Goal: Information Seeking & Learning: Learn about a topic

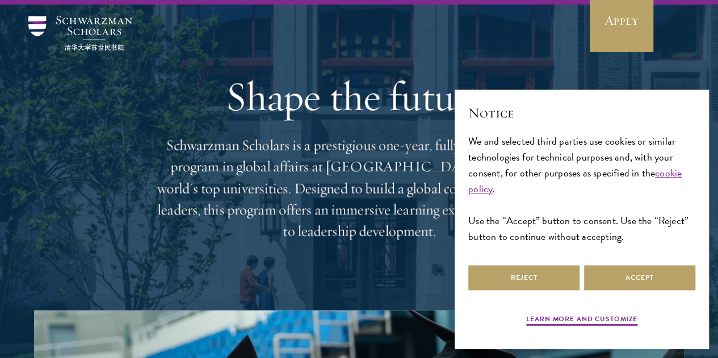
click at [378, 257] on div "Shape the future. Schwarzman Scholars is a prestigious one-year, fully funded m…" at bounding box center [359, 158] width 409 height 306
click at [439, 294] on div "Shape the future. Schwarzman Scholars is a prestigious one-year, fully funded m…" at bounding box center [359, 158] width 409 height 306
click at [638, 273] on button "Accept" at bounding box center [639, 278] width 111 height 26
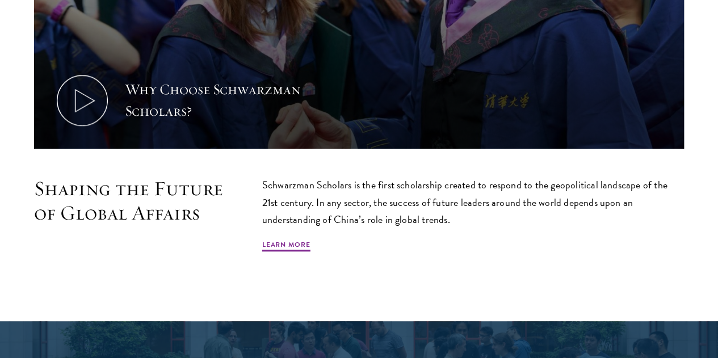
scroll to position [557, 0]
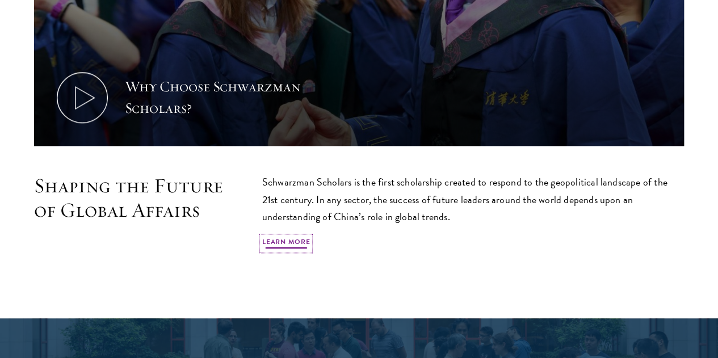
click at [310, 241] on link "Learn More" at bounding box center [286, 244] width 48 height 14
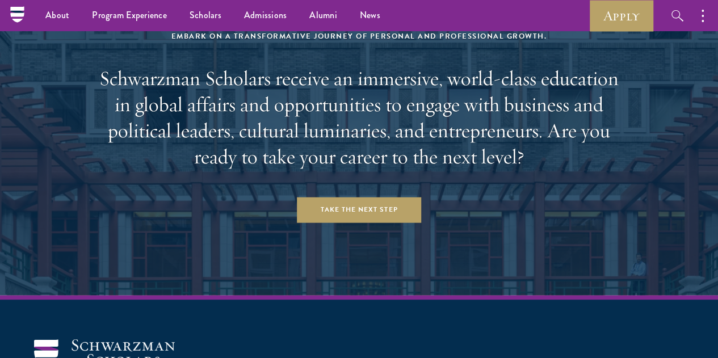
scroll to position [4468, 0]
